Goal: Information Seeking & Learning: Learn about a topic

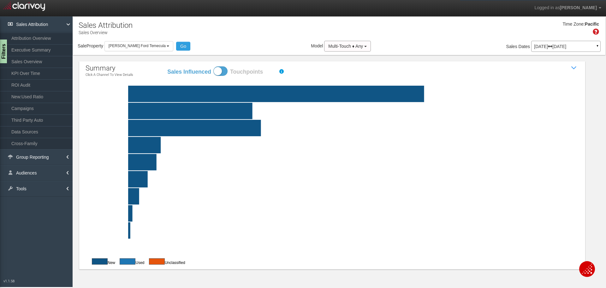
click at [550, 44] on p "[DATE] [DATE]" at bounding box center [566, 46] width 64 height 4
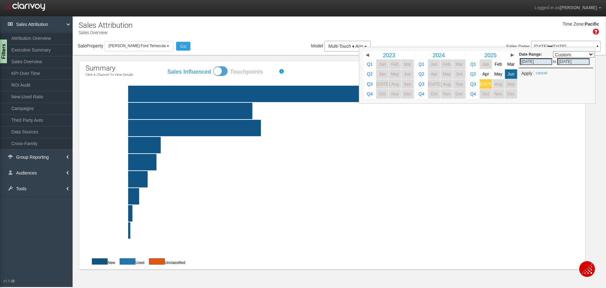
click at [485, 86] on span "[DATE]" at bounding box center [487, 83] width 14 height 5
select select ","
type input "[DATE]"
click at [526, 74] on button "Apply" at bounding box center [526, 73] width 15 height 6
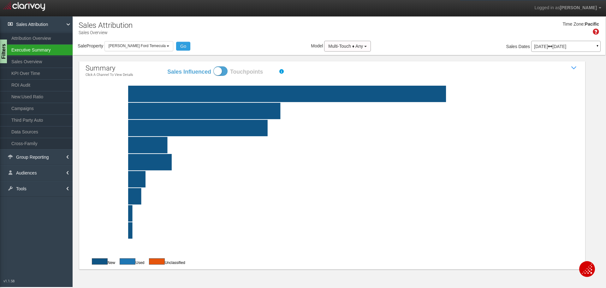
click at [30, 51] on link "Executive Summary" at bounding box center [36, 49] width 73 height 11
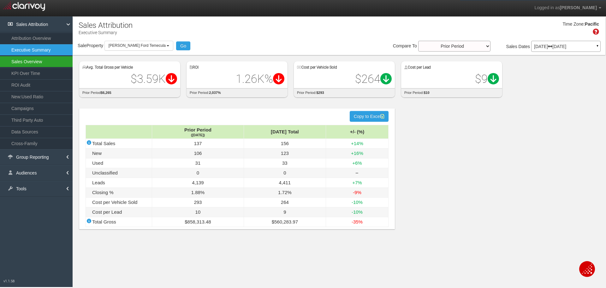
click at [26, 63] on link "Sales Overview" at bounding box center [36, 61] width 73 height 11
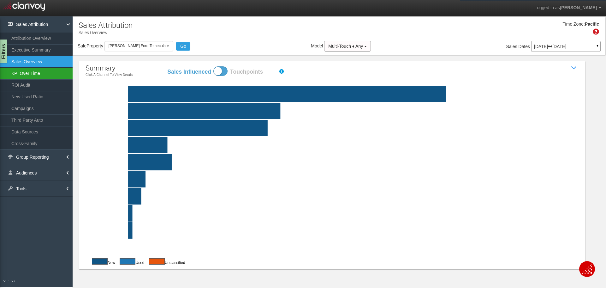
click at [32, 75] on link "KPI Over Time" at bounding box center [36, 73] width 73 height 11
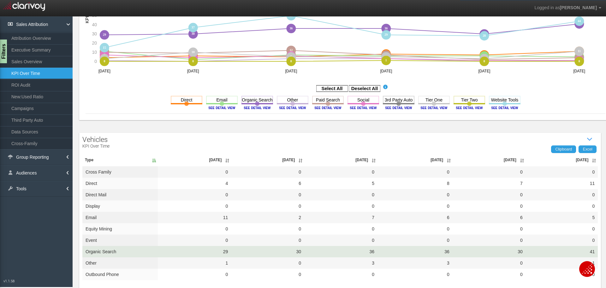
scroll to position [161, 0]
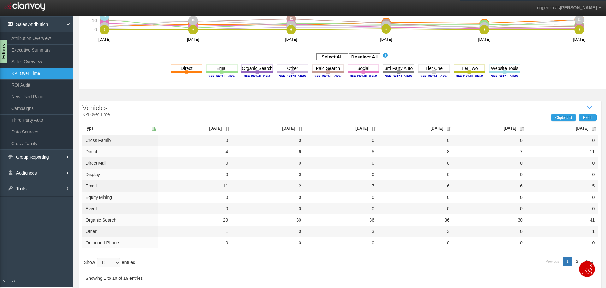
click at [118, 263] on select "10 25 50 100" at bounding box center [109, 262] width 24 height 9
select select "25"
click at [98, 267] on select "10 25 50 100" at bounding box center [109, 262] width 24 height 9
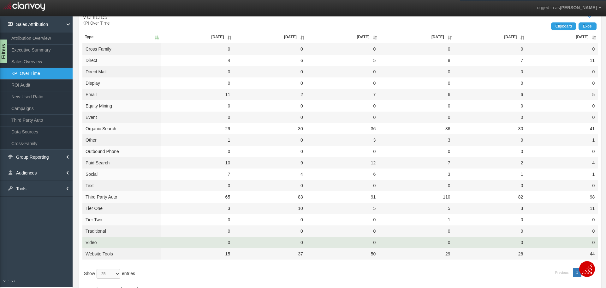
scroll to position [256, 0]
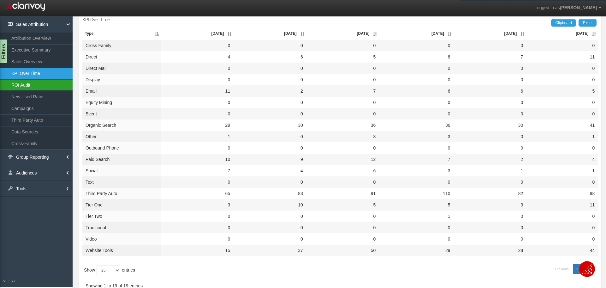
click at [48, 86] on link "ROI Audit" at bounding box center [36, 84] width 73 height 11
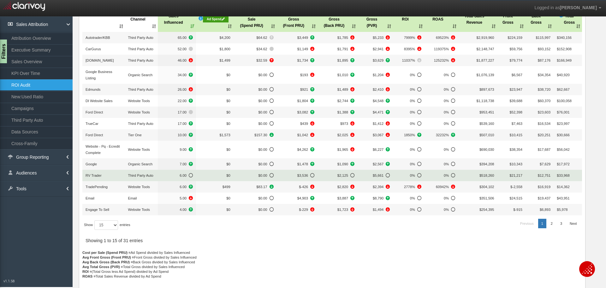
scroll to position [84, 0]
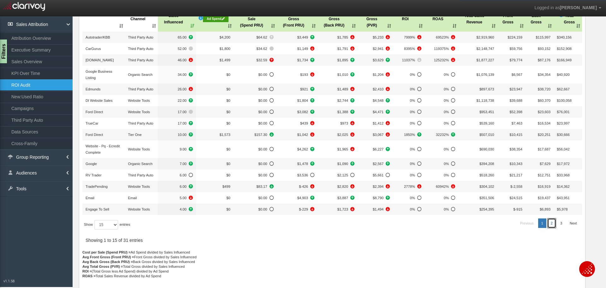
click at [548, 223] on link "2" at bounding box center [552, 222] width 8 height 9
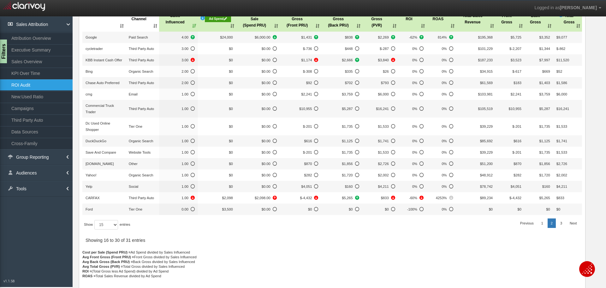
scroll to position [72, 0]
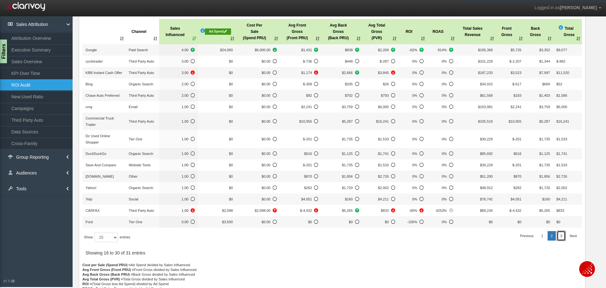
click at [559, 231] on link "3" at bounding box center [561, 235] width 8 height 9
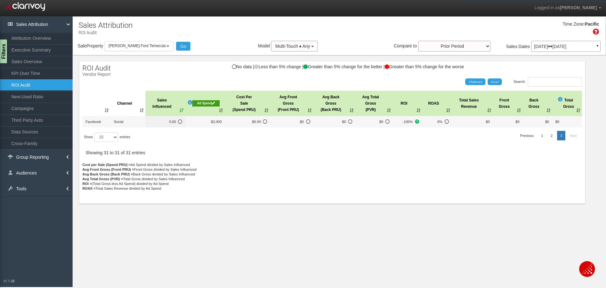
scroll to position [0, 0]
click at [31, 98] on link "New:Used Ratio" at bounding box center [36, 96] width 73 height 11
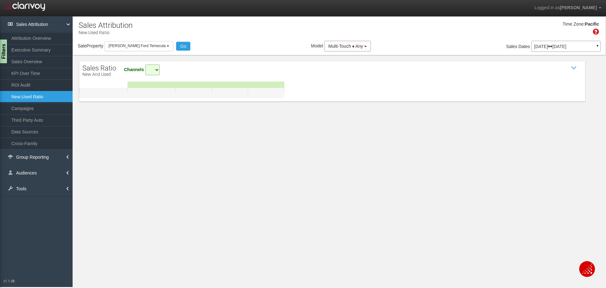
select select "all"
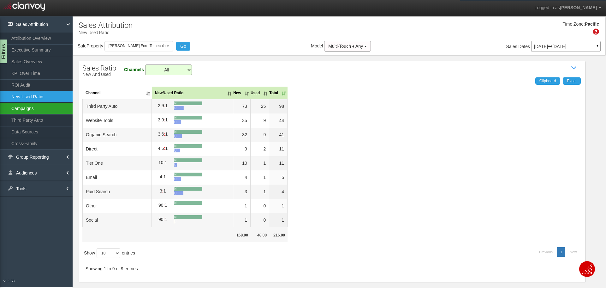
click at [33, 110] on link "Campaigns" at bounding box center [36, 108] width 73 height 11
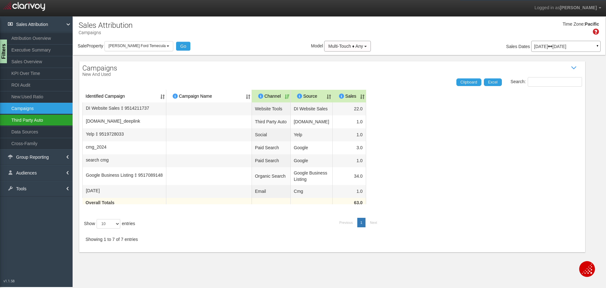
click at [17, 121] on link "Third Party Auto" at bounding box center [36, 119] width 73 height 11
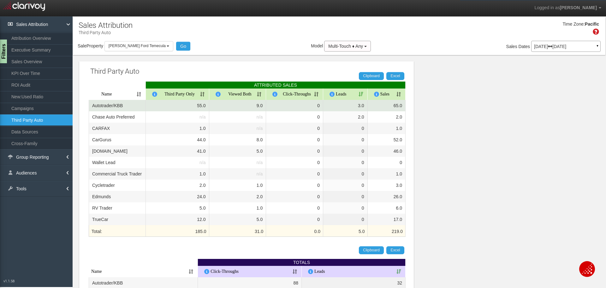
click at [115, 105] on td "Autotrader/KBB" at bounding box center [117, 105] width 57 height 11
click at [358, 105] on td "3.0" at bounding box center [345, 105] width 45 height 11
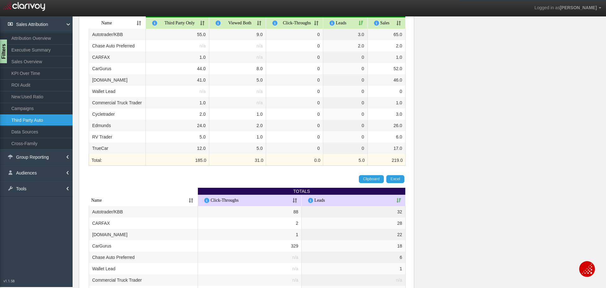
scroll to position [151, 0]
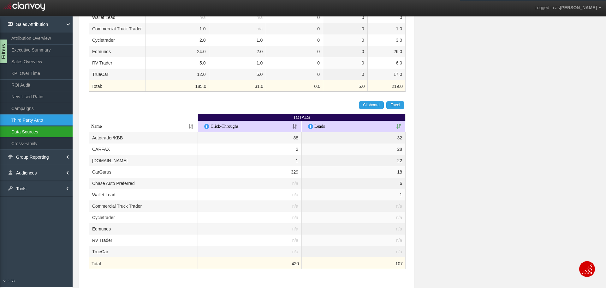
click at [36, 132] on link "Data Sources" at bounding box center [36, 131] width 73 height 11
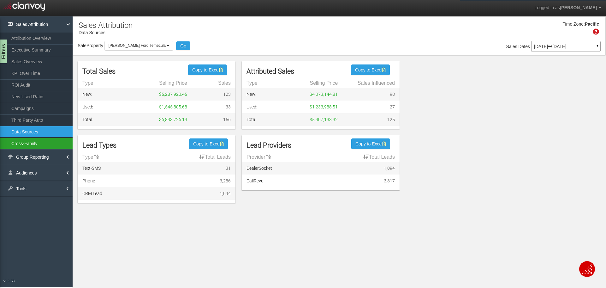
click at [35, 144] on link "Cross-Family" at bounding box center [36, 143] width 73 height 11
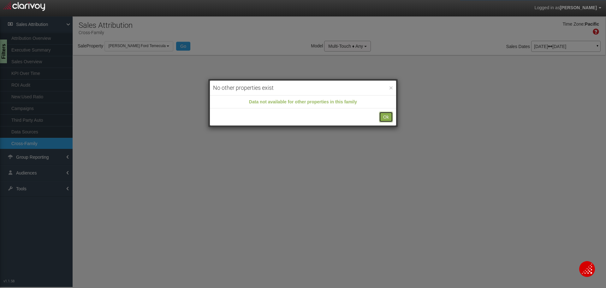
click at [389, 115] on button "Ok" at bounding box center [386, 116] width 14 height 11
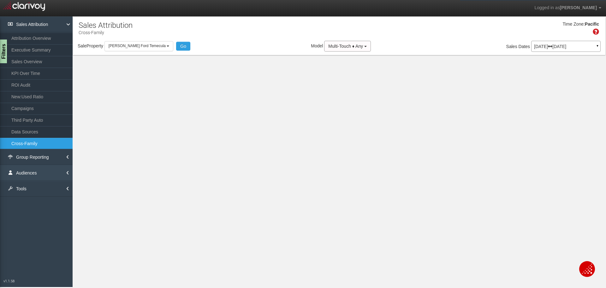
click at [41, 174] on link "Audiences" at bounding box center [36, 173] width 73 height 16
click at [31, 187] on link "Audience Delivery" at bounding box center [36, 186] width 73 height 11
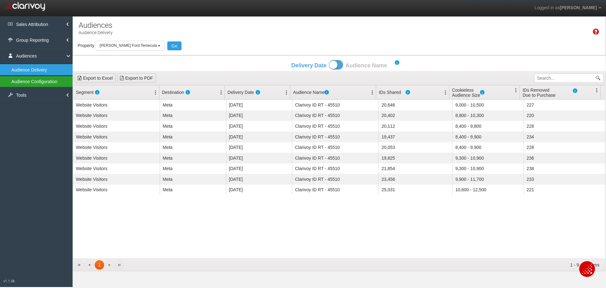
click at [38, 82] on link "Audience Configuration" at bounding box center [36, 81] width 73 height 11
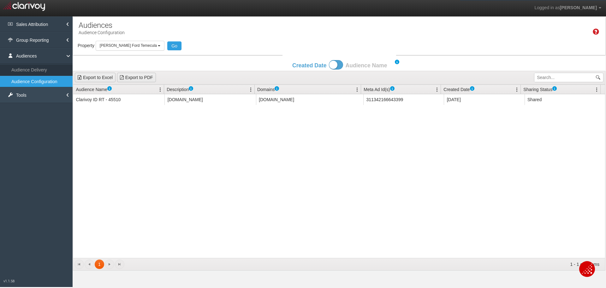
click at [29, 92] on link "Tools" at bounding box center [36, 95] width 73 height 16
click at [39, 122] on link "Download Clicktrails" at bounding box center [36, 120] width 73 height 11
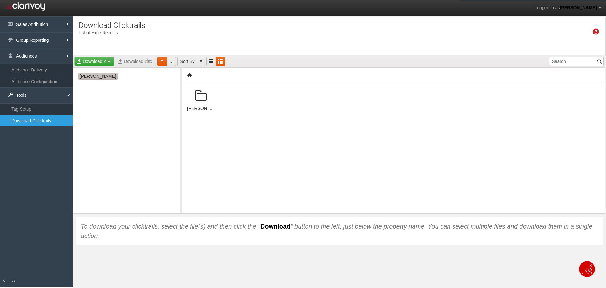
click at [103, 76] on span "[PERSON_NAME]" at bounding box center [97, 76] width 39 height 7
click at [118, 83] on span "[PERSON_NAME] Ford Temecula" at bounding box center [118, 83] width 70 height 7
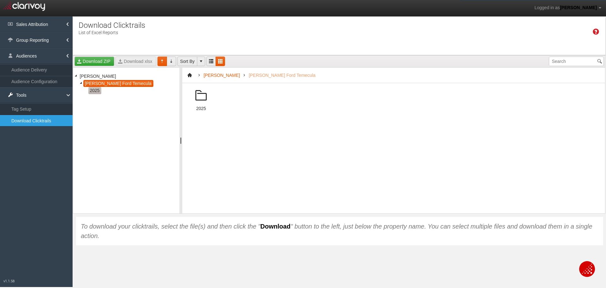
click at [96, 91] on span "2025" at bounding box center [94, 90] width 13 height 7
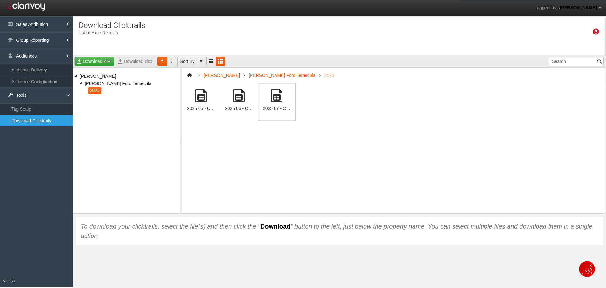
click at [279, 100] on span at bounding box center [276, 95] width 15 height 15
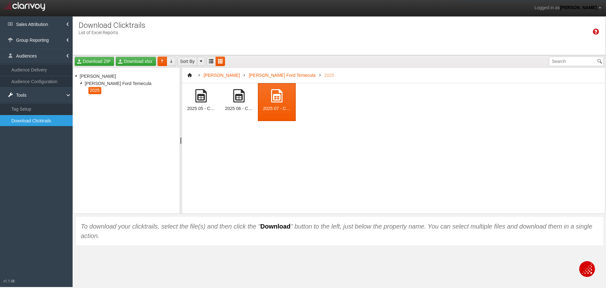
click at [279, 100] on span at bounding box center [276, 95] width 15 height 15
click at [136, 62] on link "Download xlsx" at bounding box center [136, 61] width 40 height 9
click at [50, 23] on link "Sales Attribution" at bounding box center [36, 24] width 73 height 16
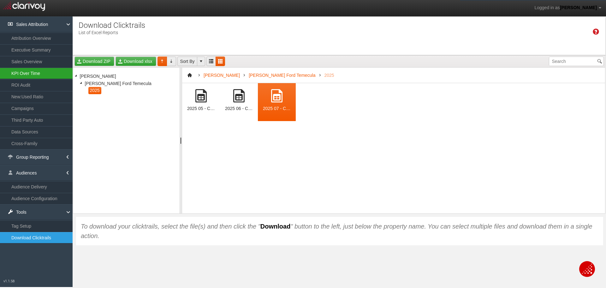
click at [31, 75] on link "KPI Over Time" at bounding box center [36, 73] width 73 height 11
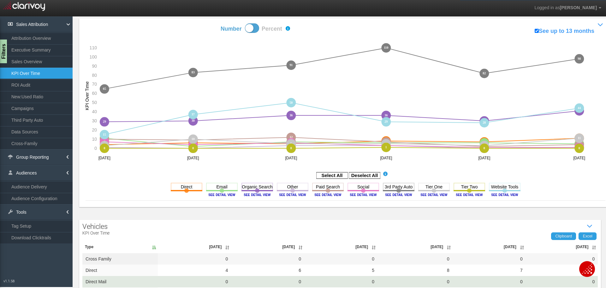
scroll to position [95, 0]
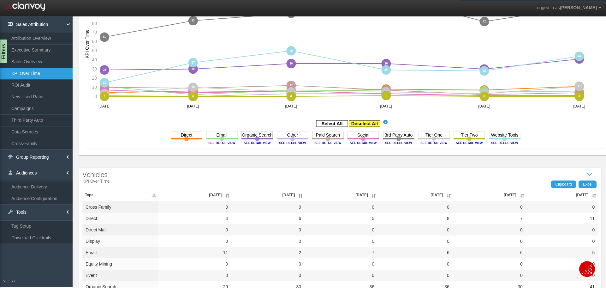
click at [356, 120] on rect at bounding box center [365, 123] width 32 height 6
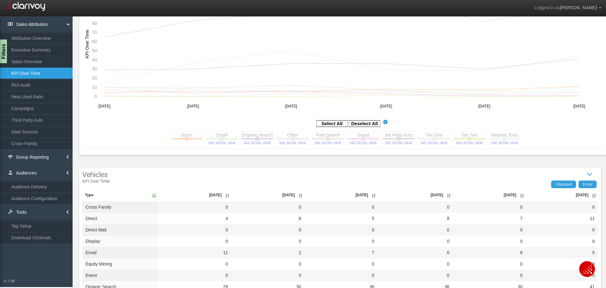
click at [312, 126] on aside "Select All Deselect All" at bounding box center [346, 123] width 520 height 10
click at [321, 134] on rect at bounding box center [328, 135] width 32 height 8
click at [323, 135] on rect at bounding box center [328, 135] width 32 height 8
click at [363, 134] on rect at bounding box center [364, 135] width 32 height 8
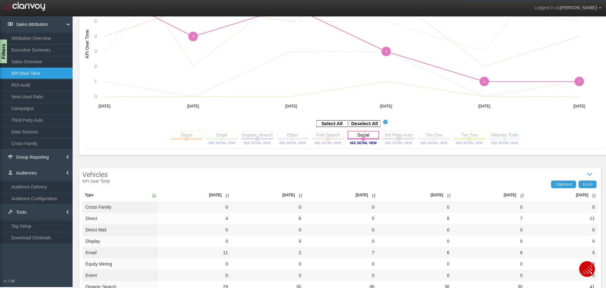
click at [358, 136] on rect at bounding box center [364, 135] width 32 height 8
click at [398, 135] on rect at bounding box center [399, 135] width 32 height 8
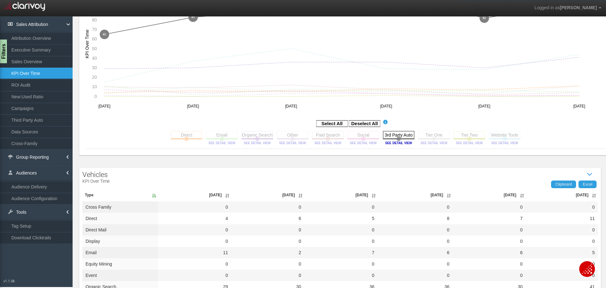
click at [393, 137] on rect at bounding box center [399, 135] width 32 height 8
click at [433, 137] on rect at bounding box center [434, 135] width 32 height 8
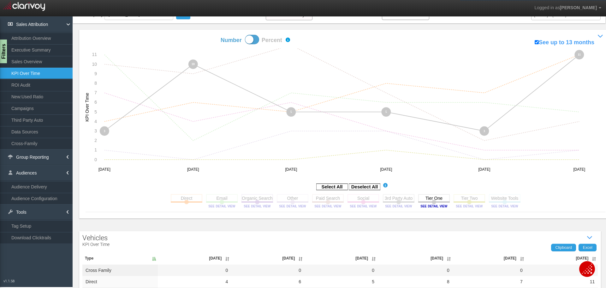
scroll to position [126, 0]
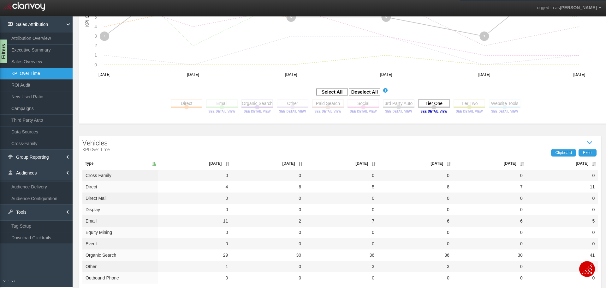
click at [431, 104] on rect at bounding box center [434, 103] width 32 height 8
click at [466, 105] on rect at bounding box center [470, 103] width 32 height 8
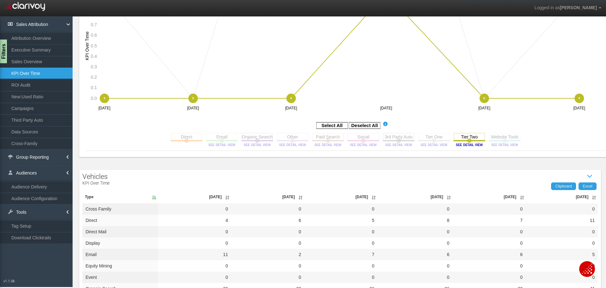
scroll to position [63, 0]
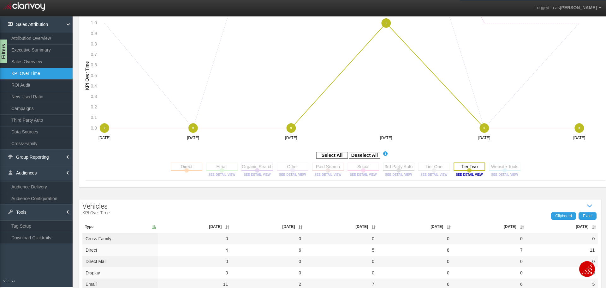
click at [465, 167] on rect at bounding box center [470, 166] width 32 height 8
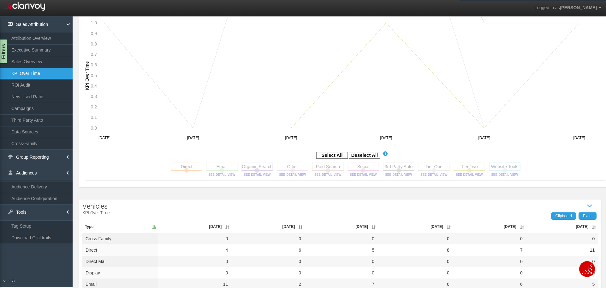
click at [500, 168] on rect at bounding box center [505, 166] width 32 height 8
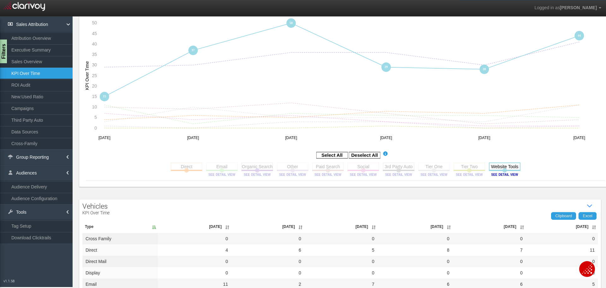
scroll to position [0, 0]
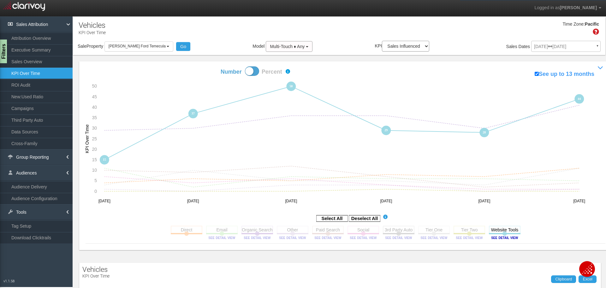
click at [252, 71] on span at bounding box center [252, 70] width 14 height 9
click at [199, 66] on input "Number Percent" at bounding box center [198, 66] width 0 height 0
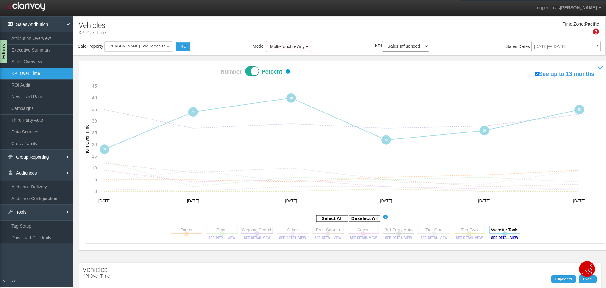
click at [509, 230] on rect at bounding box center [505, 229] width 32 height 8
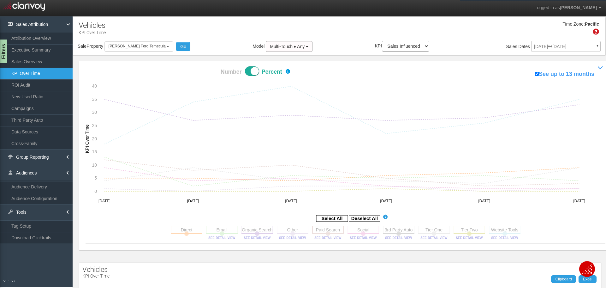
click at [324, 230] on rect at bounding box center [328, 229] width 32 height 8
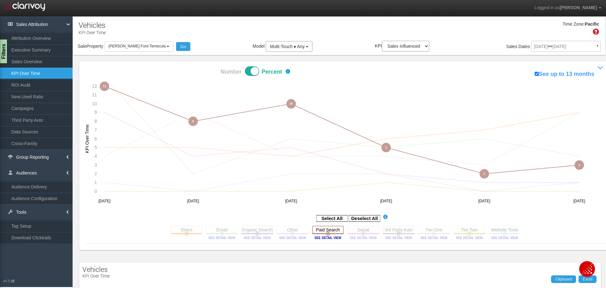
click at [323, 229] on rect at bounding box center [328, 229] width 32 height 8
click at [255, 231] on rect at bounding box center [258, 229] width 32 height 8
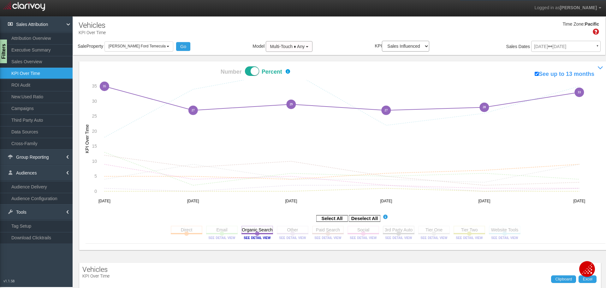
click at [254, 69] on span at bounding box center [252, 70] width 14 height 9
click at [199, 66] on input "Number Percent" at bounding box center [198, 66] width 0 height 0
checkbox input "false"
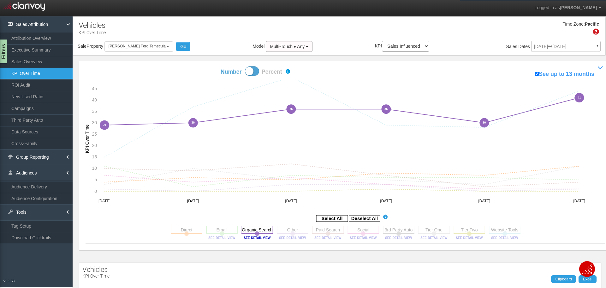
click at [217, 227] on rect at bounding box center [222, 229] width 32 height 8
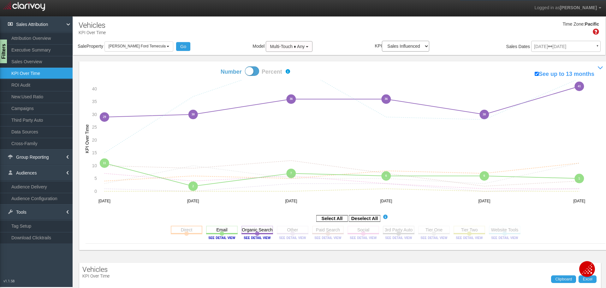
click at [183, 230] on rect at bounding box center [187, 229] width 32 height 8
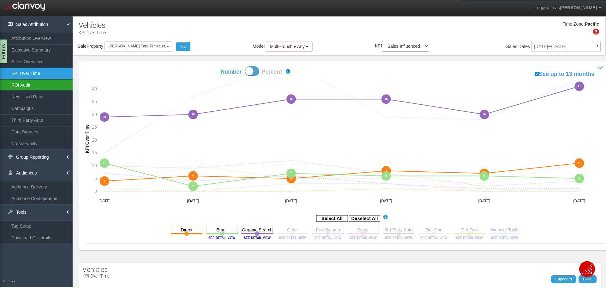
click at [28, 87] on link "ROI Audit" at bounding box center [36, 84] width 73 height 11
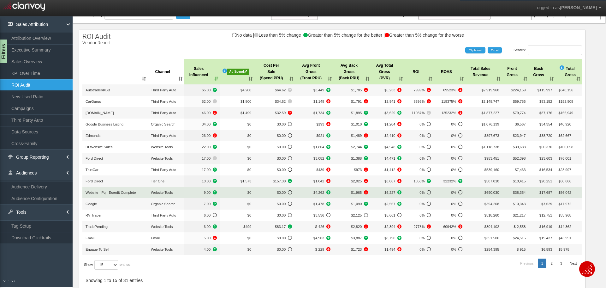
scroll to position [63, 0]
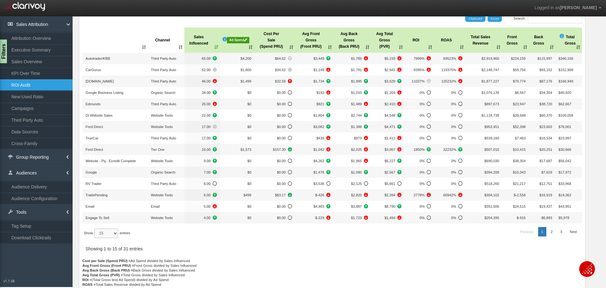
click at [114, 232] on select "15 30 50 All" at bounding box center [106, 232] width 24 height 9
select select "50"
click at [95, 238] on select "15 30 50 All" at bounding box center [106, 232] width 24 height 9
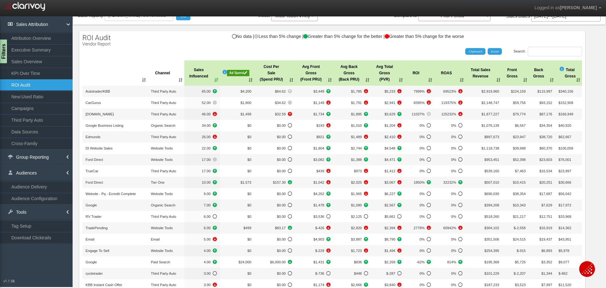
scroll to position [0, 0]
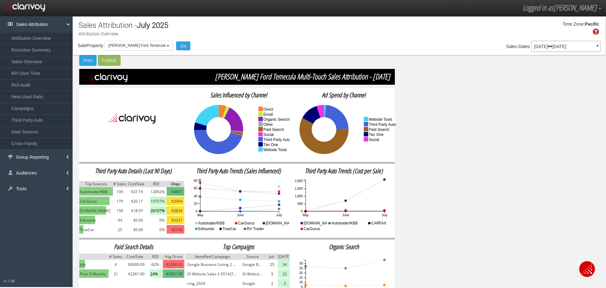
scroll to position [29, 0]
